Goal: Register for event/course

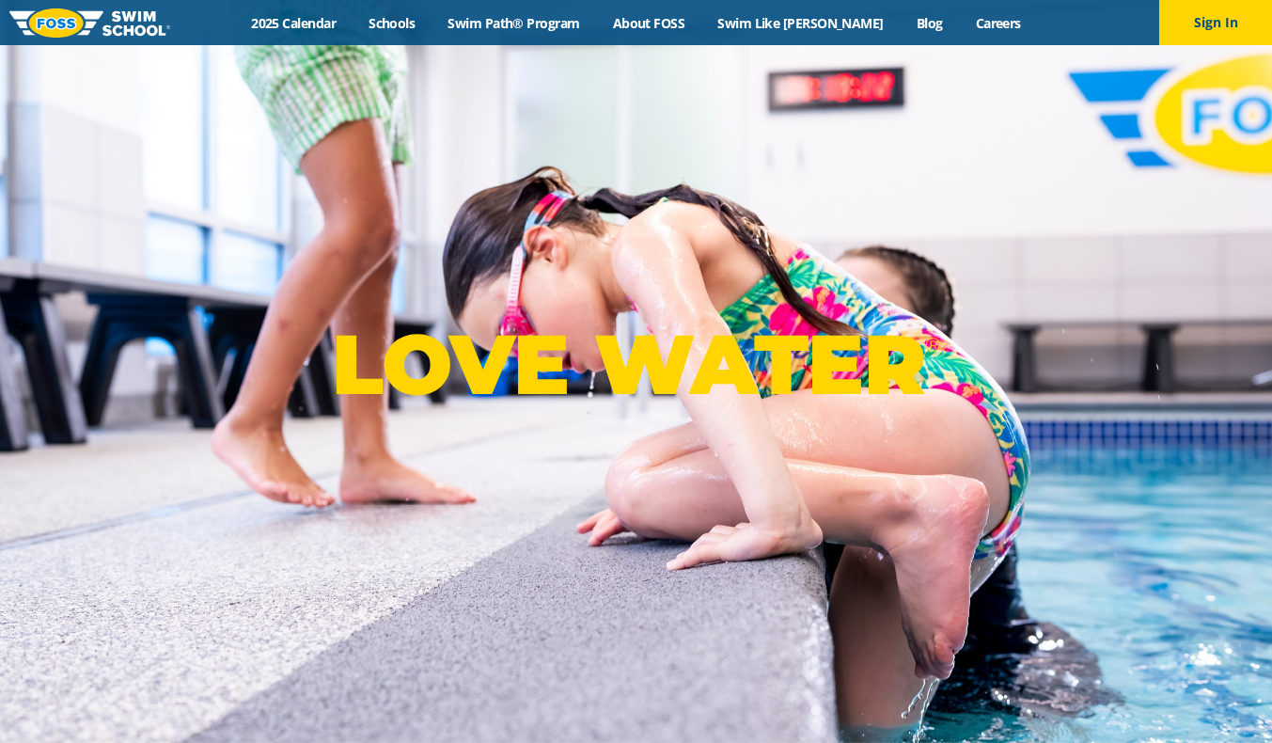
click at [402, 22] on link "Schools" at bounding box center [392, 23] width 79 height 18
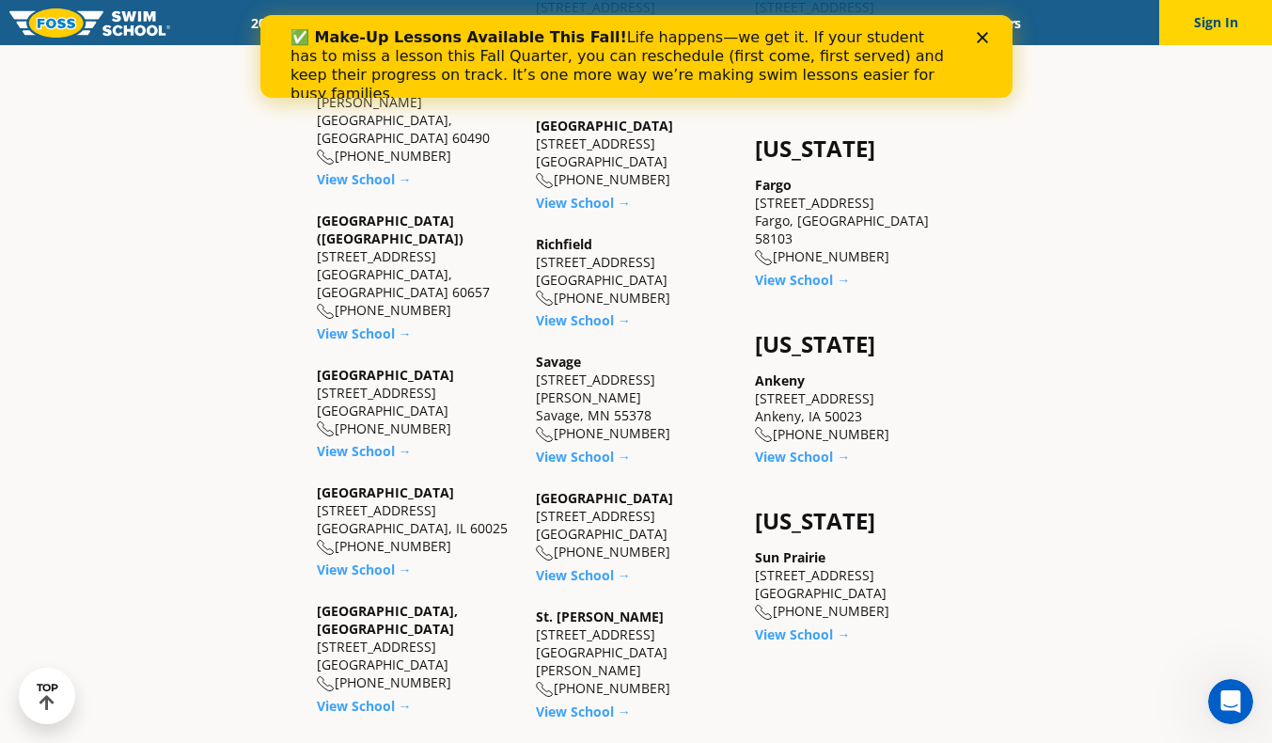
scroll to position [1385, 0]
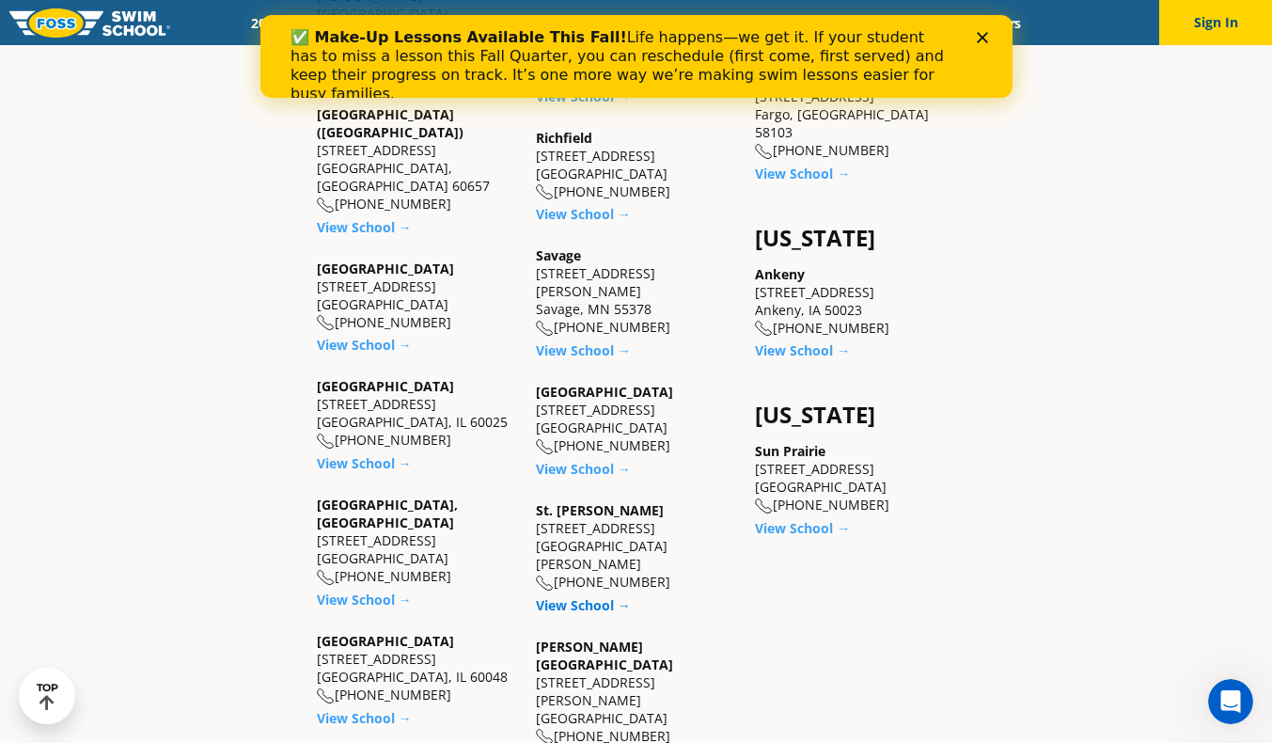
click at [536, 607] on link "View School →" at bounding box center [583, 605] width 95 height 18
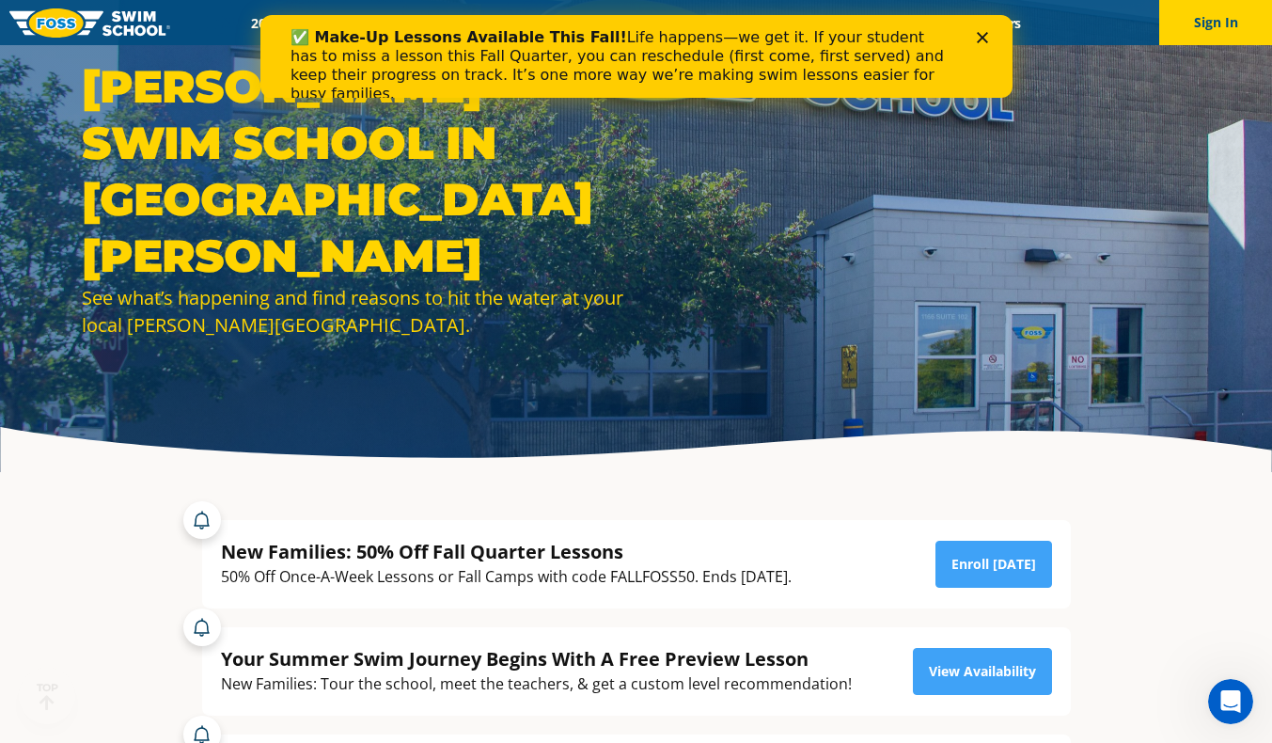
scroll to position [49, 0]
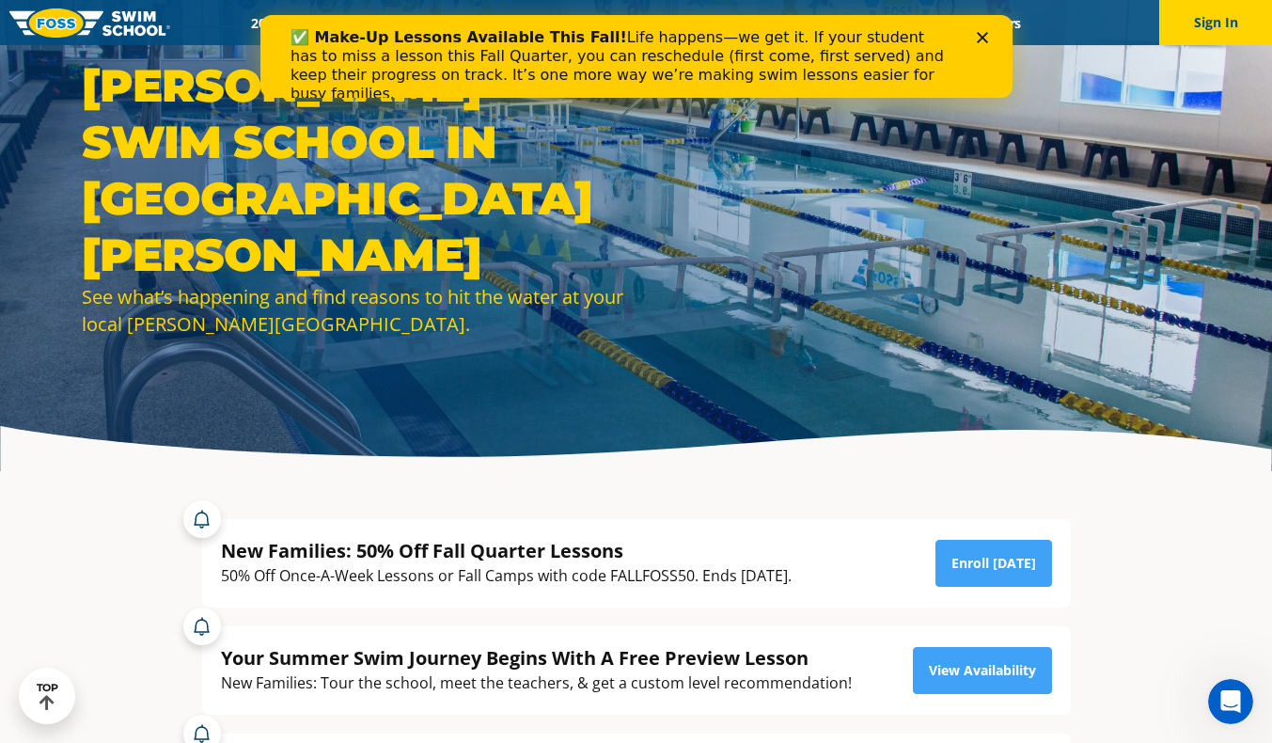
click at [983, 41] on icon "Close" at bounding box center [981, 37] width 11 height 11
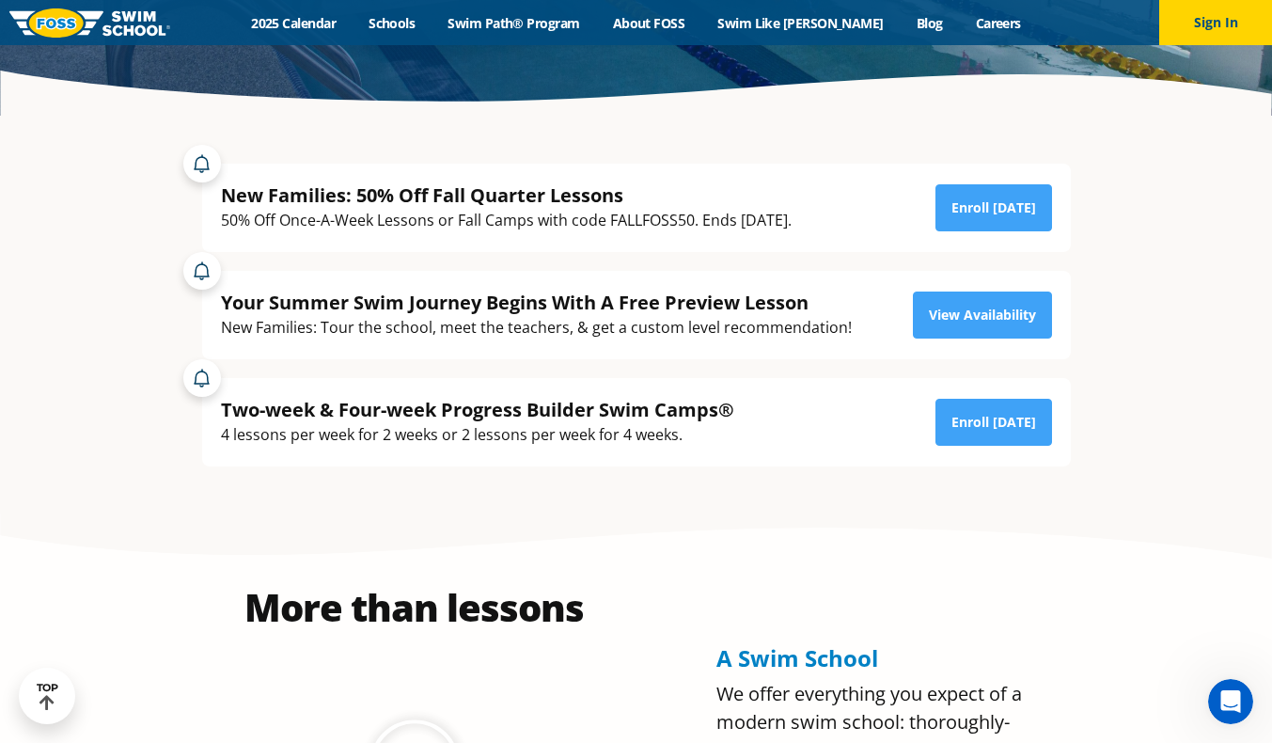
scroll to position [403, 0]
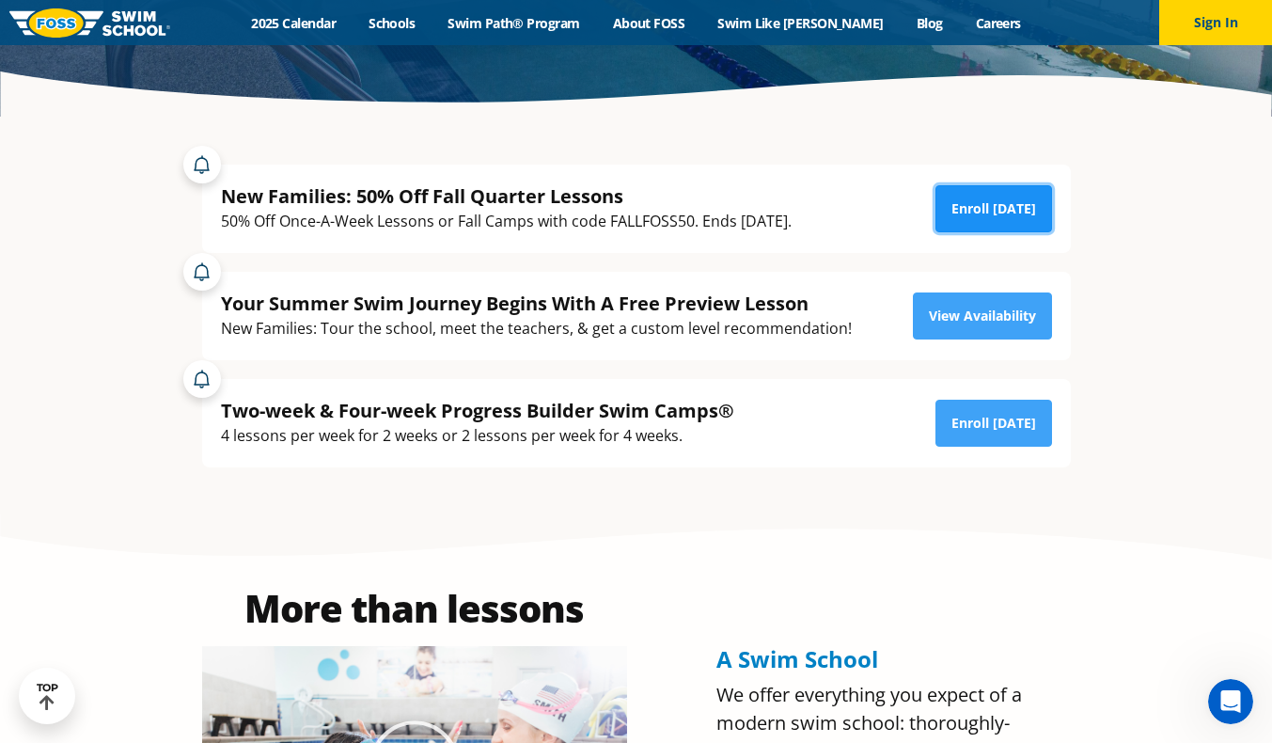
click at [968, 203] on link "Enroll Today" at bounding box center [994, 208] width 117 height 47
